Goal: Task Accomplishment & Management: Manage account settings

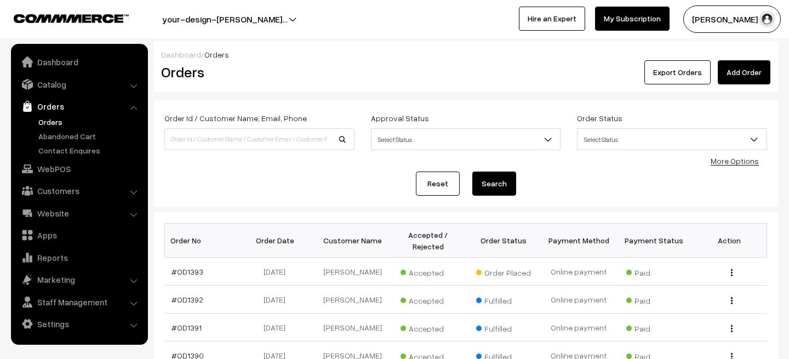
scroll to position [316, 0]
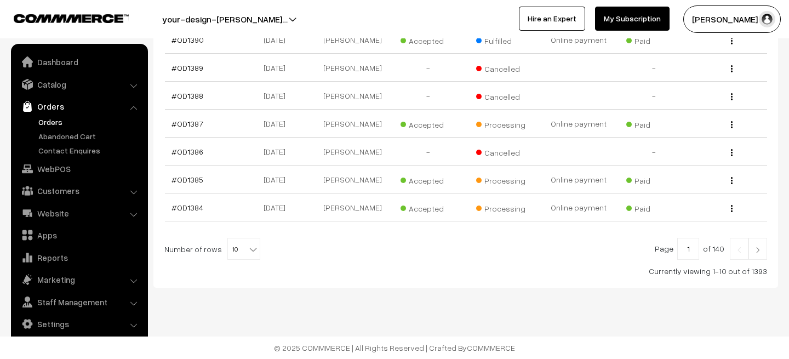
click at [759, 254] on link at bounding box center [757, 249] width 19 height 22
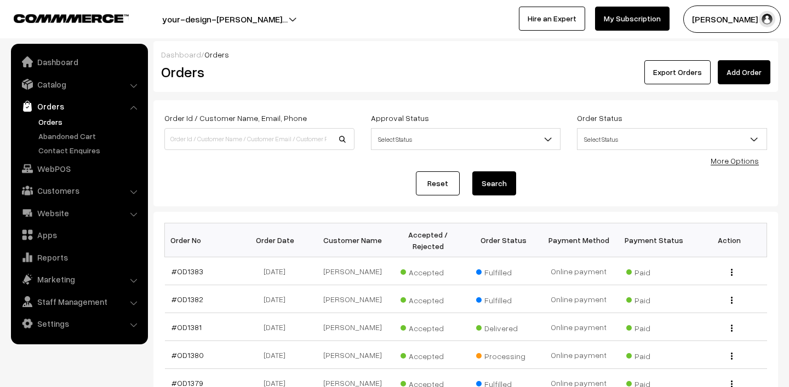
scroll to position [222, 0]
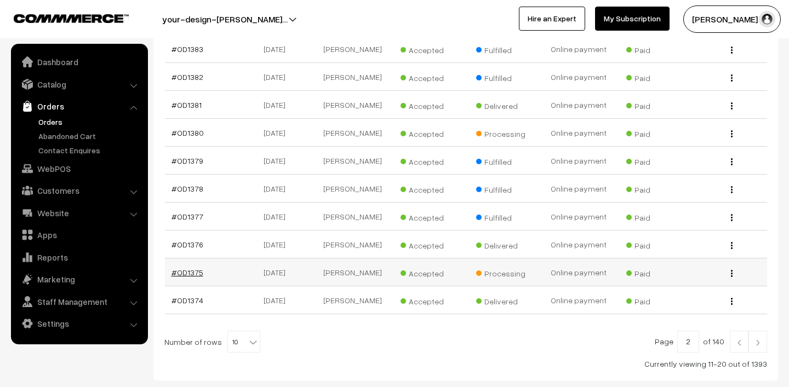
click at [192, 270] on link "#OD1375" at bounding box center [188, 272] width 32 height 9
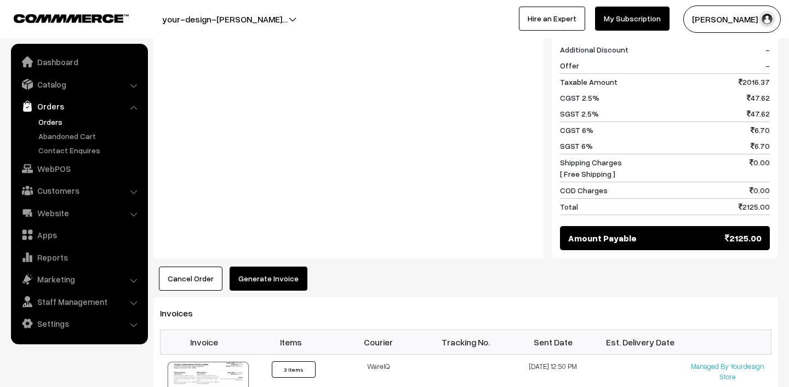
scroll to position [696, 0]
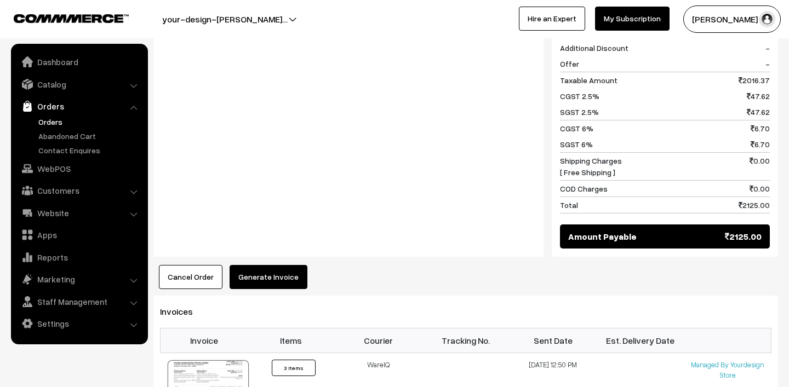
click at [263, 287] on button "Generate Invoice" at bounding box center [269, 277] width 78 height 24
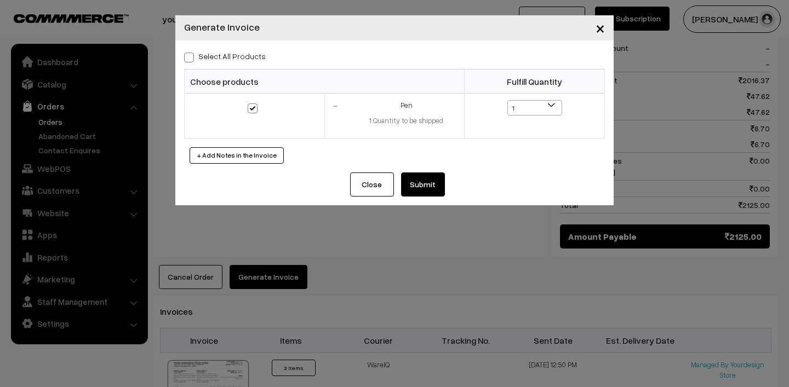
click at [194, 61] on label "Select All Products" at bounding box center [225, 56] width 82 height 12
click at [191, 59] on input "Select All Products" at bounding box center [187, 55] width 7 height 7
checkbox input "true"
click at [427, 183] on button "Submit" at bounding box center [423, 185] width 44 height 24
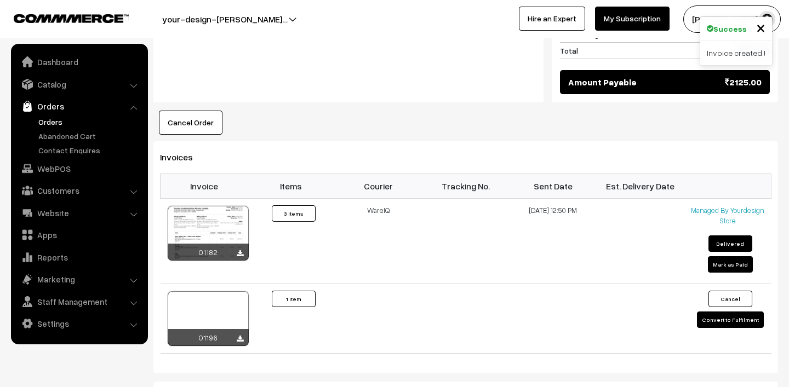
scroll to position [851, 0]
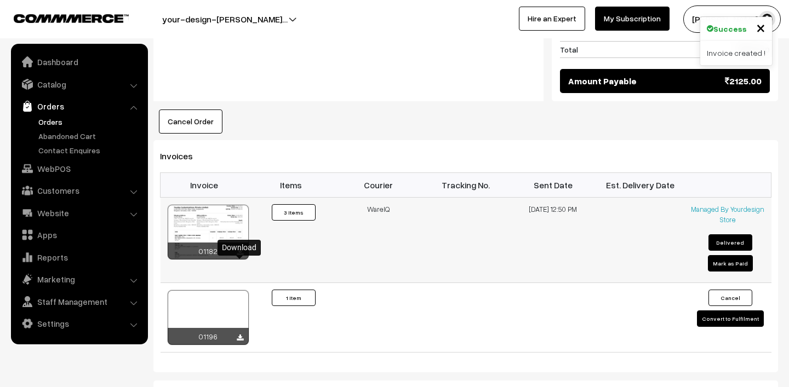
click at [239, 256] on icon at bounding box center [240, 252] width 7 height 7
click at [241, 342] on icon at bounding box center [240, 338] width 7 height 7
